Goal: Entertainment & Leisure: Consume media (video, audio)

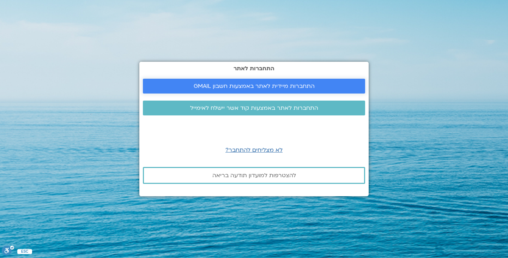
click at [313, 81] on link "התחברות מיידית לאתר באמצעות חשבון GMAIL" at bounding box center [254, 86] width 222 height 15
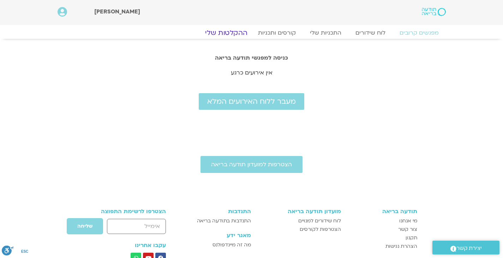
click at [234, 32] on link "ההקלטות שלי" at bounding box center [226, 33] width 59 height 8
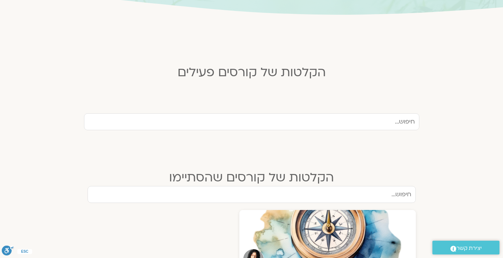
scroll to position [282, 0]
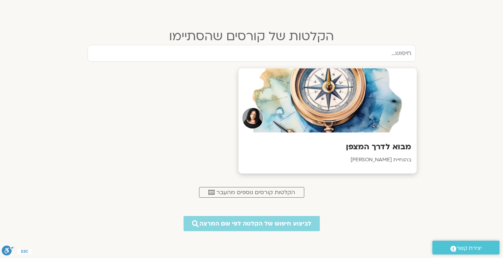
click at [346, 152] on h3 "מבוא לדרך המצפן" at bounding box center [327, 146] width 168 height 11
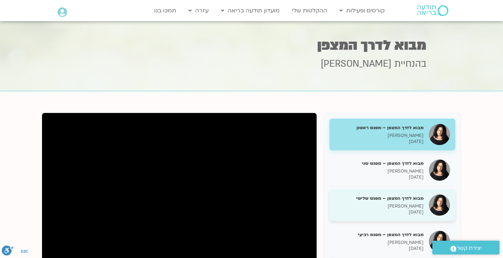
click at [397, 202] on div "מבוא לדרך המצפן – מפגש שלישי ארנינה קשתן 28/08/2025" at bounding box center [378, 205] width 89 height 20
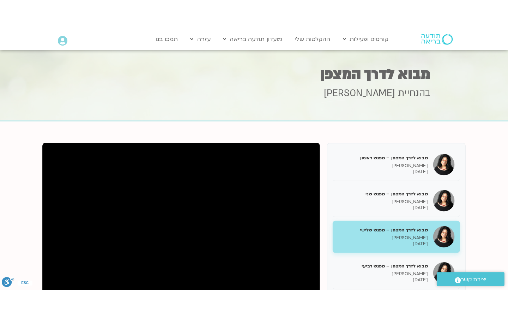
scroll to position [71, 0]
